Goal: Task Accomplishment & Management: Use online tool/utility

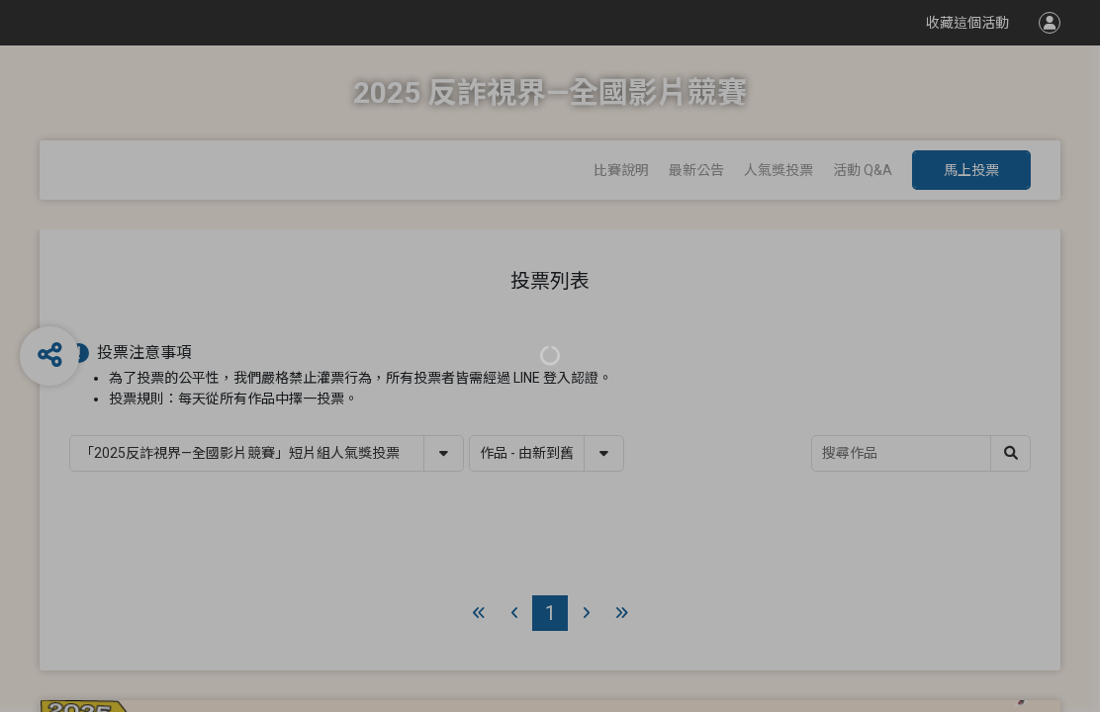
select select "13146"
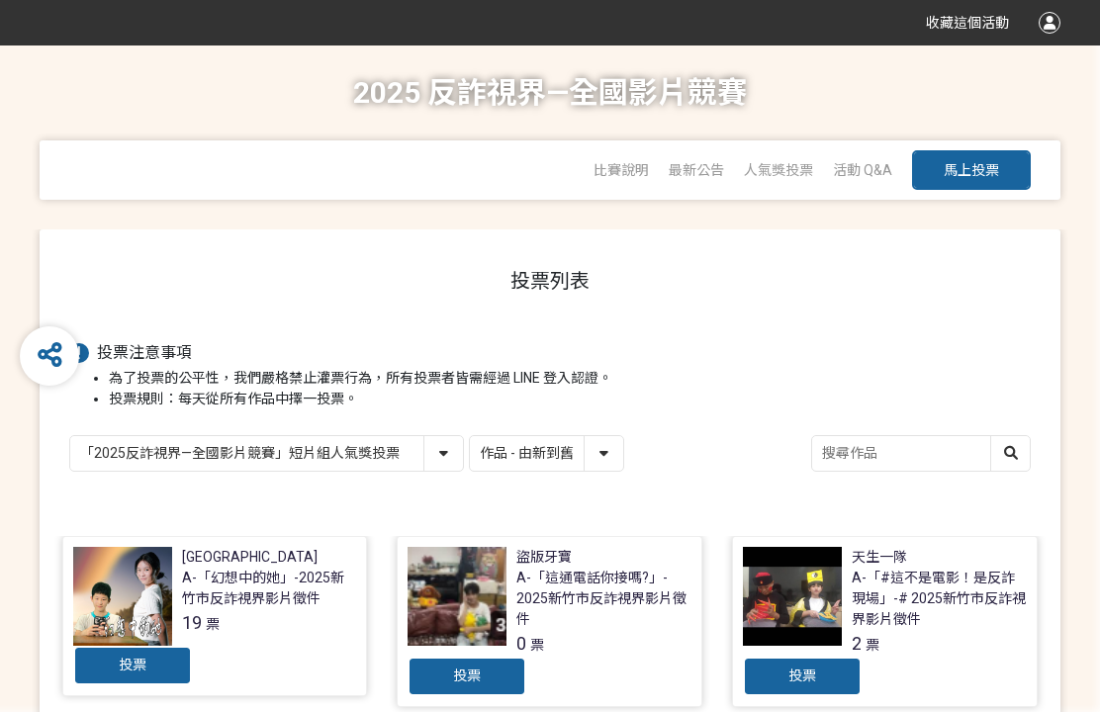
click at [141, 679] on div "投票" at bounding box center [132, 666] width 119 height 40
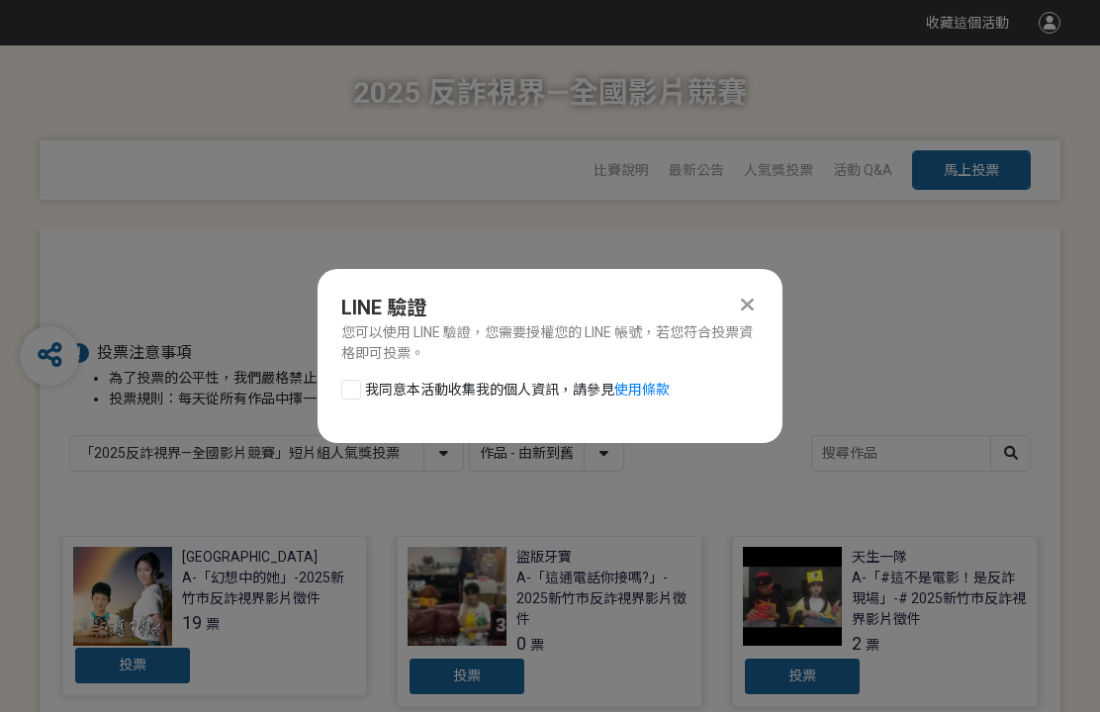
click at [356, 389] on div at bounding box center [351, 390] width 20 height 20
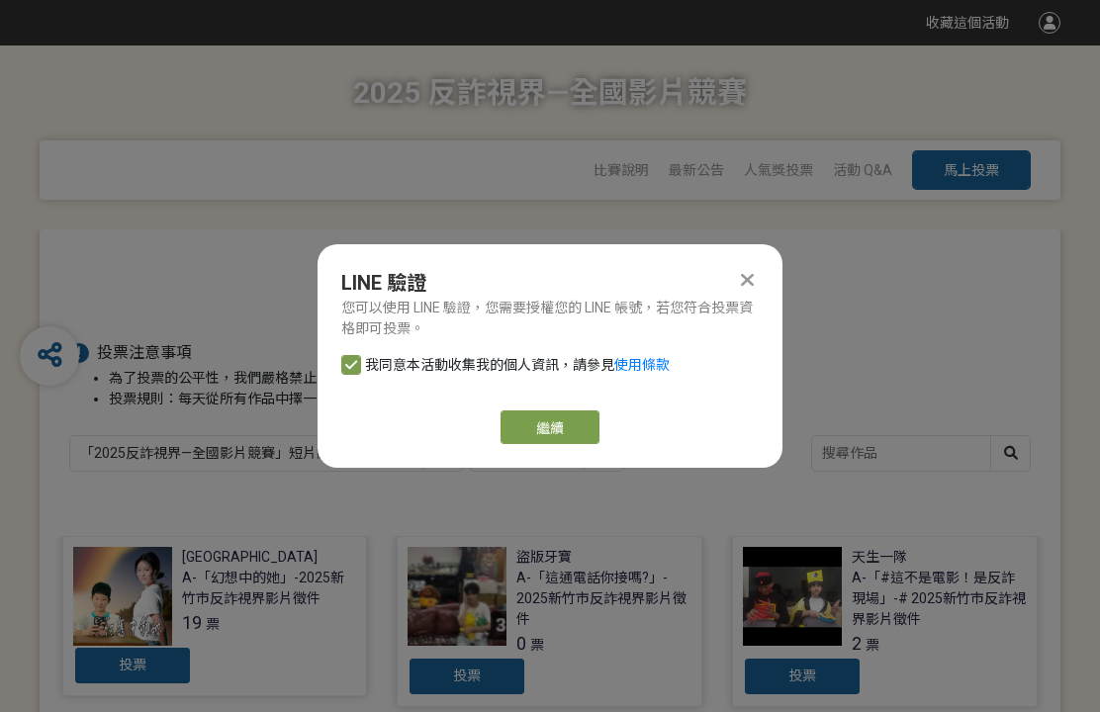
click at [351, 358] on icon at bounding box center [351, 365] width 12 height 14
checkbox input "false"
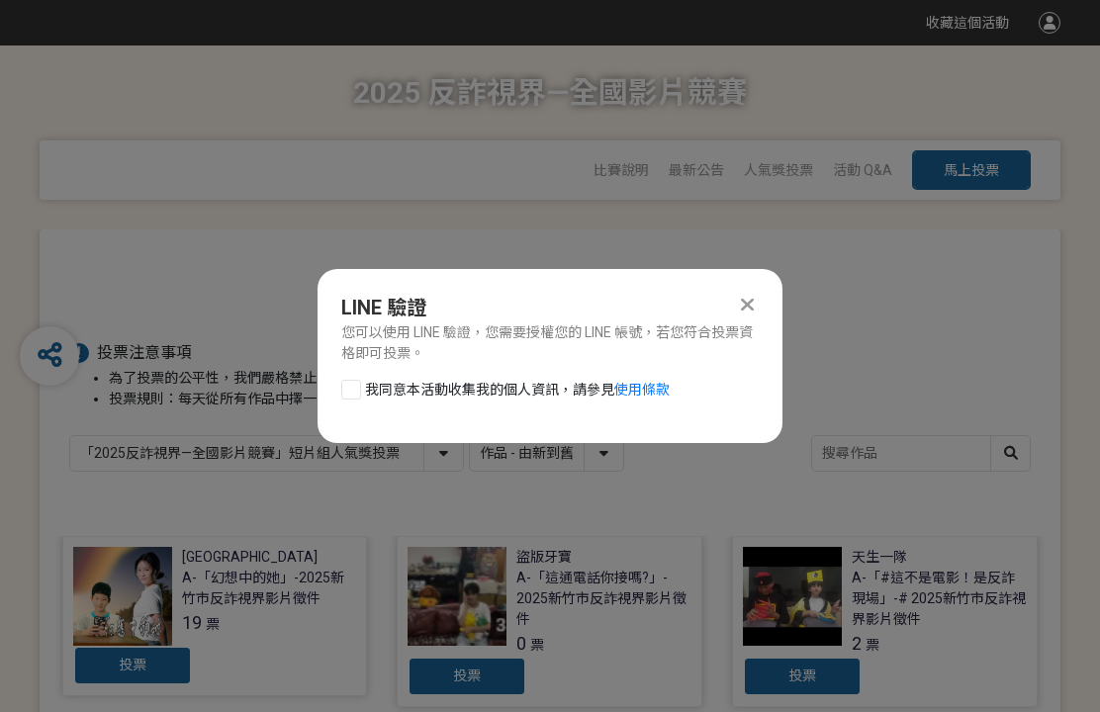
click at [762, 296] on div "LINE 驗證 您可以使用 LINE 驗證，您需要授權您的 LINE 帳號，若您符合投票資格即可投票。" at bounding box center [550, 328] width 465 height 71
click at [746, 304] on icon at bounding box center [747, 305] width 13 height 20
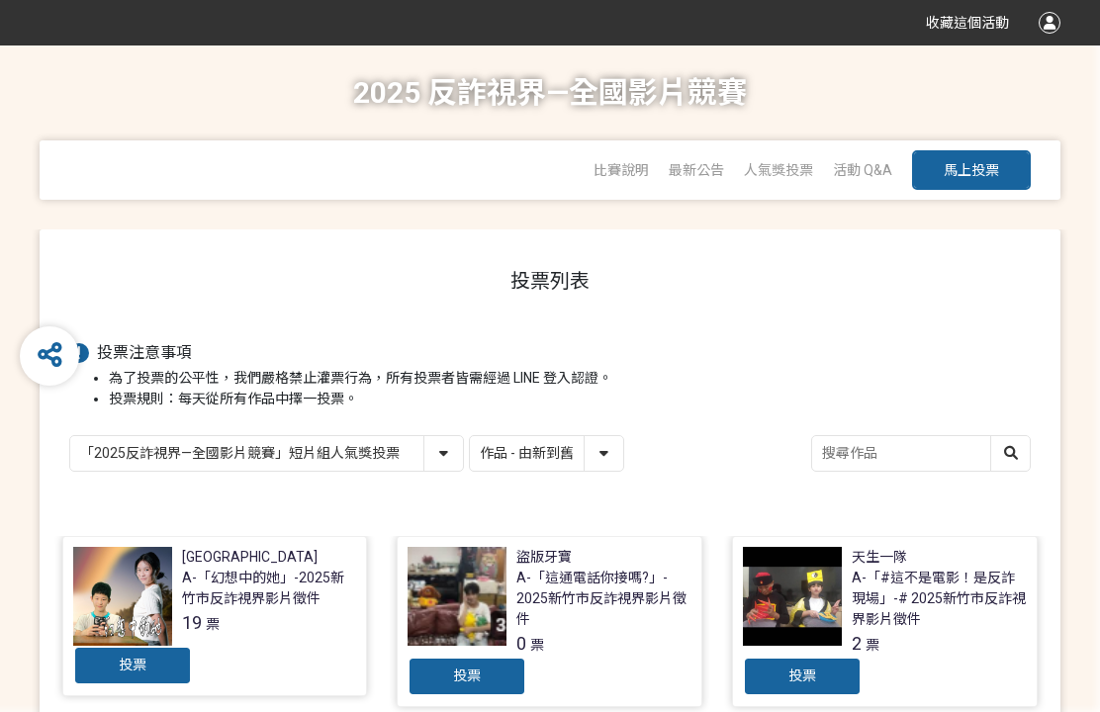
click at [152, 661] on div "投票" at bounding box center [132, 666] width 119 height 40
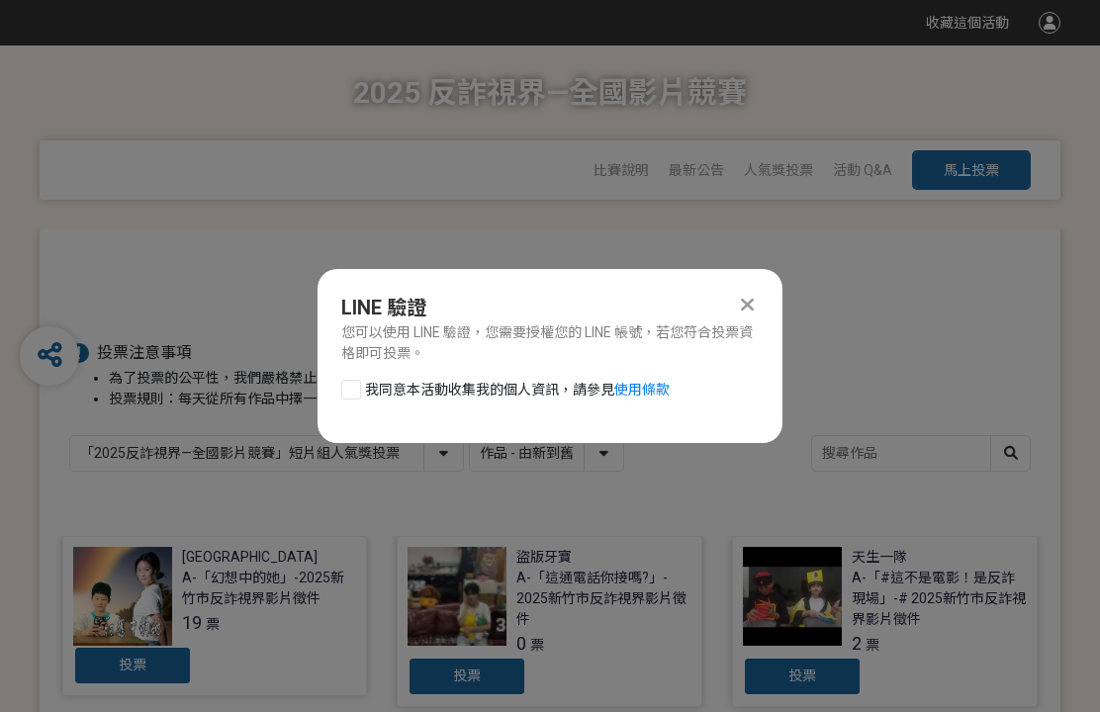
click at [353, 387] on div at bounding box center [351, 390] width 20 height 20
checkbox input "true"
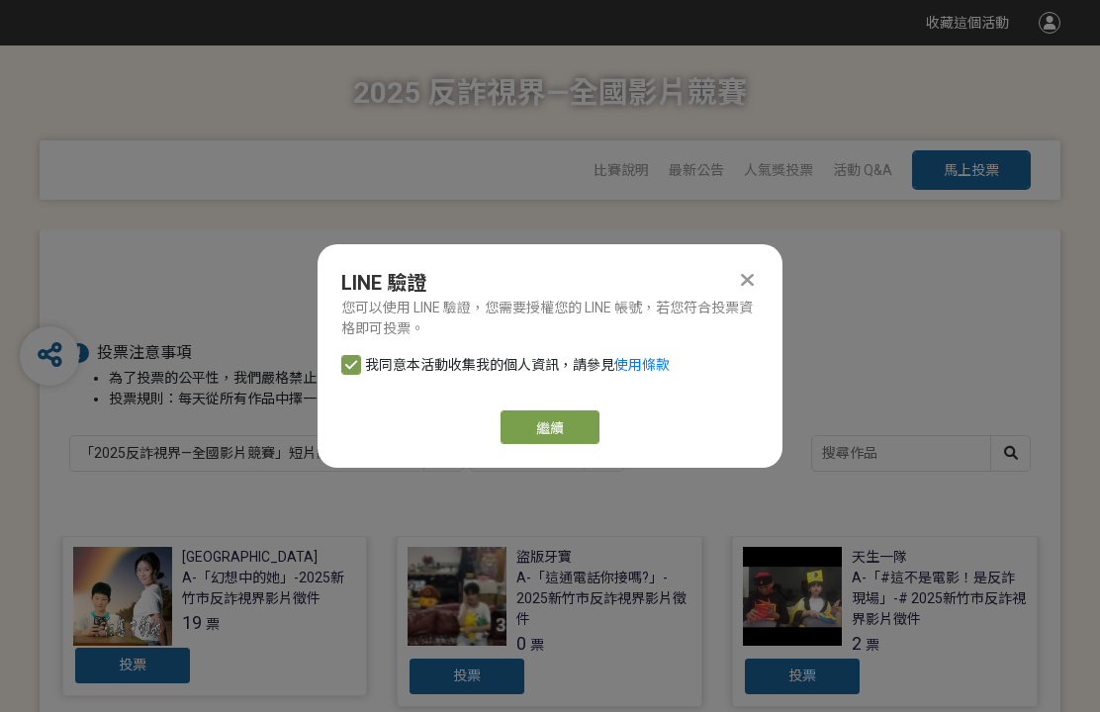
click at [552, 429] on link "繼續" at bounding box center [549, 427] width 99 height 34
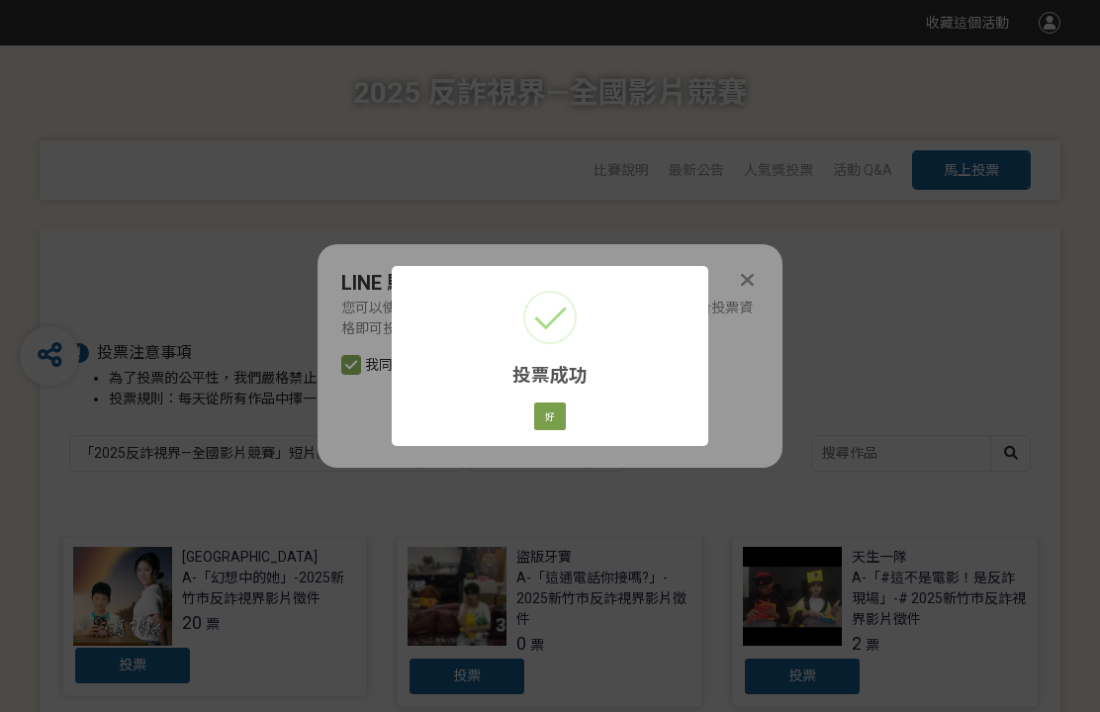
click at [559, 420] on button "好" at bounding box center [550, 417] width 32 height 28
